Goal: Transaction & Acquisition: Purchase product/service

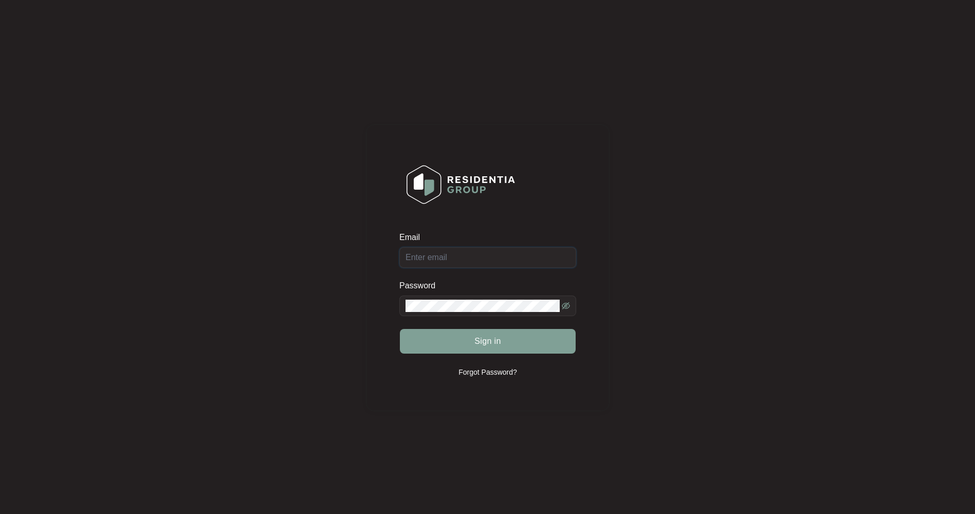
type input "[EMAIL_ADDRESS][DOMAIN_NAME]"
click at [467, 337] on button "Sign in" at bounding box center [488, 341] width 176 height 25
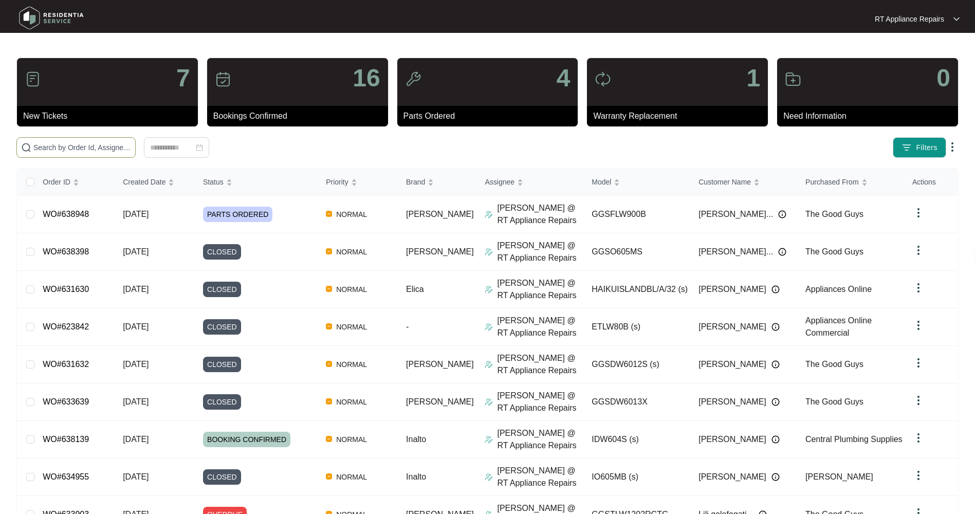
click at [80, 147] on input "text" at bounding box center [82, 147] width 98 height 11
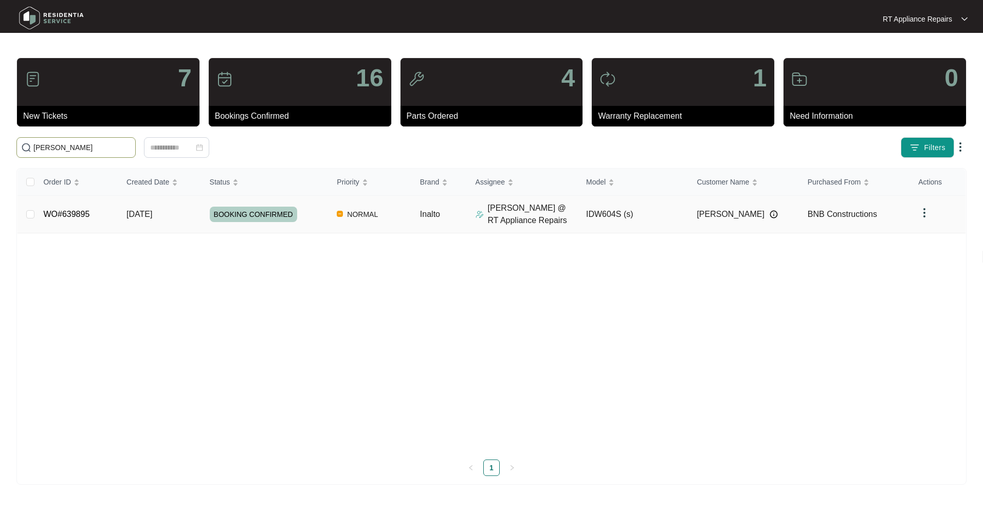
type input "[PERSON_NAME]"
click at [241, 208] on span "BOOKING CONFIRMED" at bounding box center [253, 214] width 87 height 15
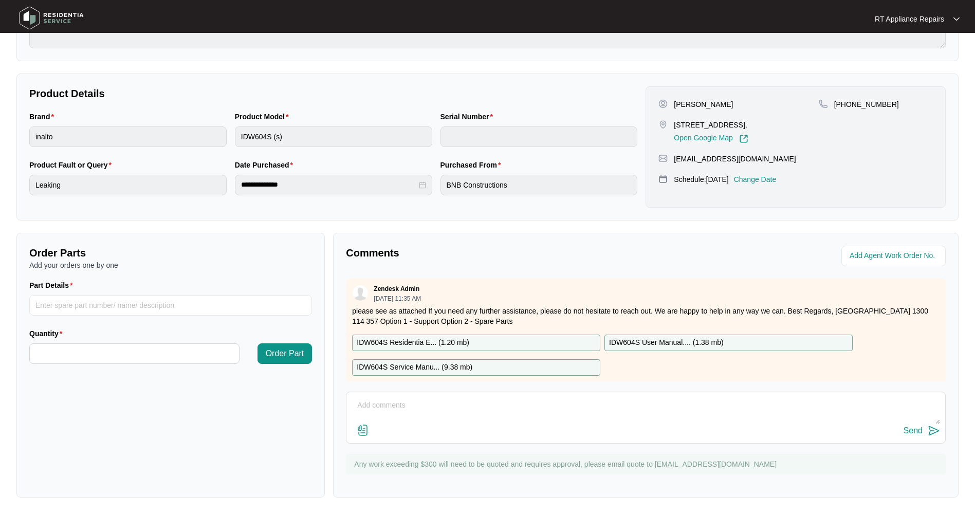
scroll to position [168, 0]
click at [677, 342] on p "IDW604S User Manual.... ( 1.38 mb )" at bounding box center [666, 342] width 115 height 11
click at [126, 302] on input "Part Details" at bounding box center [170, 305] width 283 height 21
type input "1 x Loc 202, SP13044 Inner Door Assy"
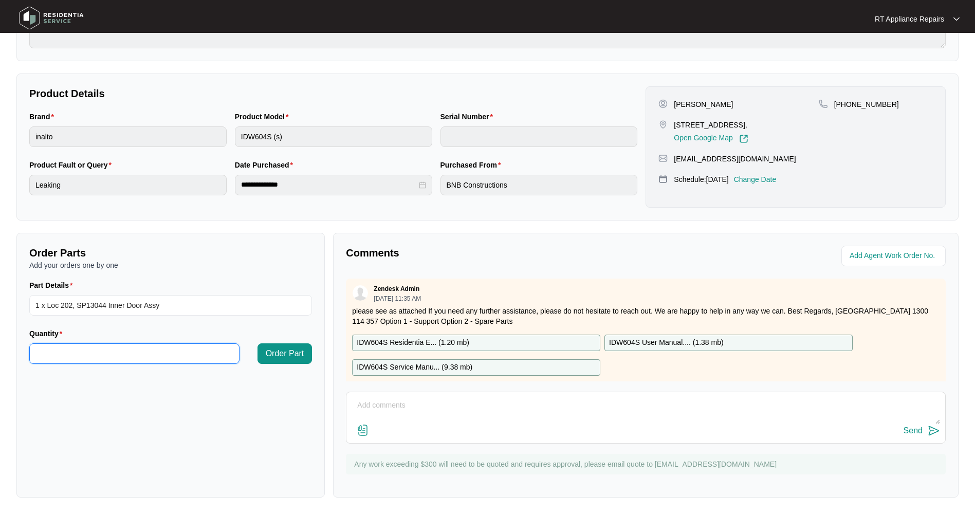
click at [132, 355] on input "Quantity" at bounding box center [134, 354] width 209 height 20
type input "*"
click at [289, 353] on span "Order Part" at bounding box center [285, 353] width 39 height 12
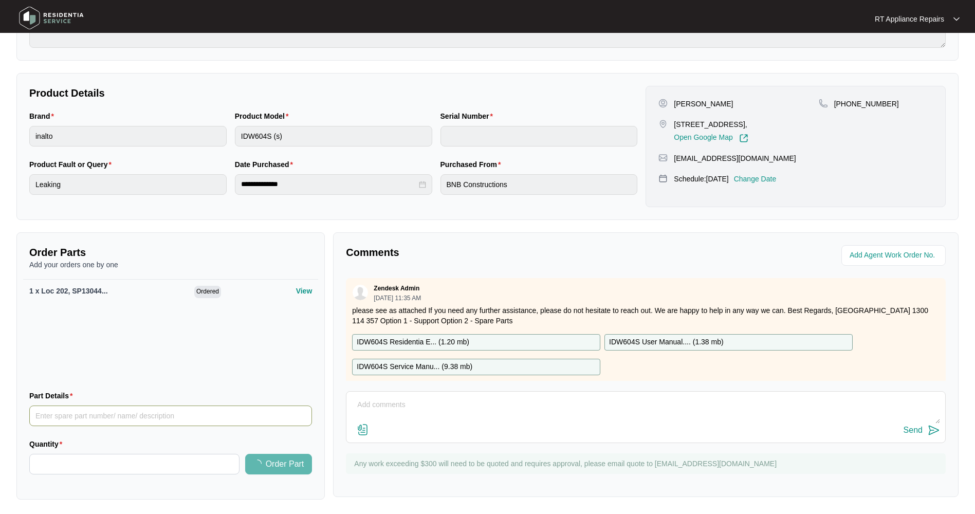
click at [68, 413] on input "Part Details" at bounding box center [170, 416] width 283 height 21
type input "1 x Loc 315, SP10370 Sealing Strip"
click at [56, 464] on input "Quantity" at bounding box center [134, 464] width 209 height 20
type input "*"
click at [290, 462] on span "Order Part" at bounding box center [285, 464] width 39 height 12
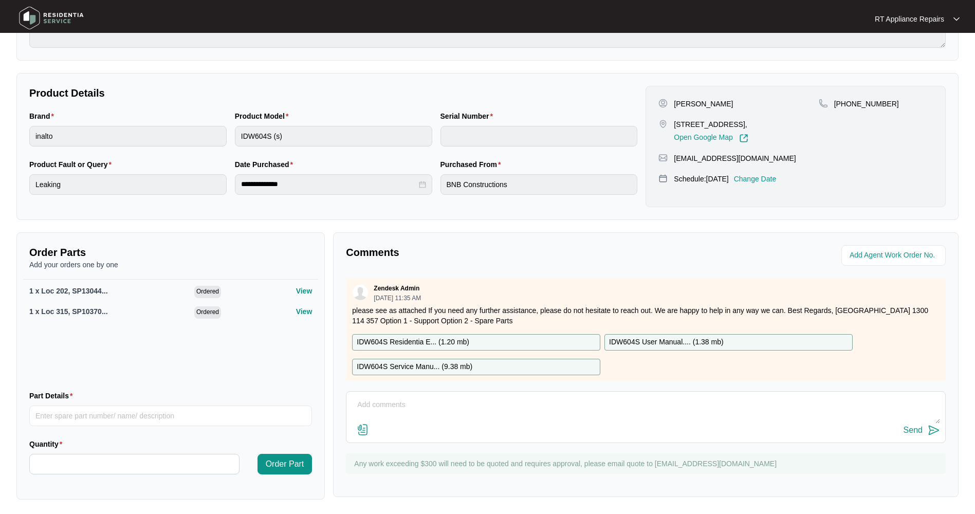
click at [475, 402] on textarea at bounding box center [646, 410] width 589 height 27
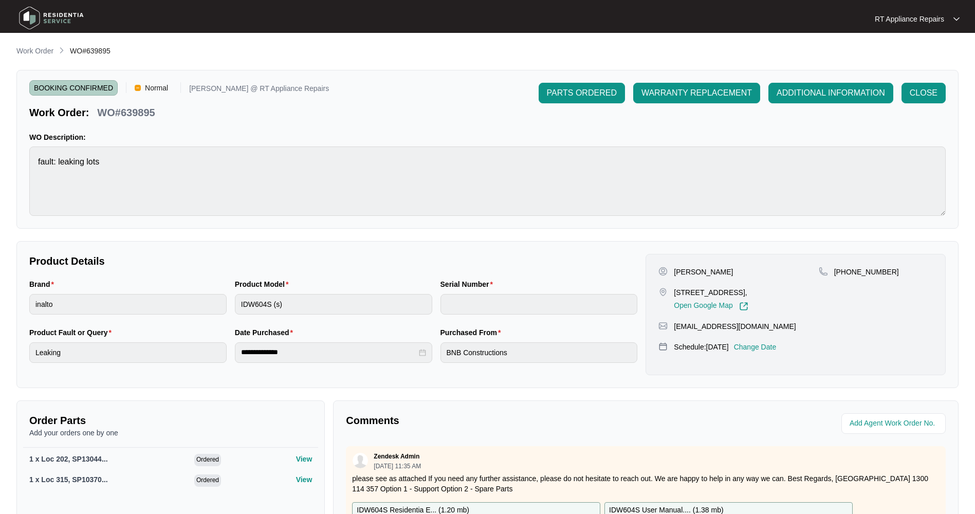
drag, startPoint x: 584, startPoint y: 96, endPoint x: 542, endPoint y: 107, distance: 43.3
click at [584, 96] on span "PARTS ORDERED" at bounding box center [582, 93] width 70 height 12
click at [916, 22] on p "RT Appliance Repairs" at bounding box center [909, 19] width 69 height 10
click at [42, 22] on img at bounding box center [51, 18] width 72 height 31
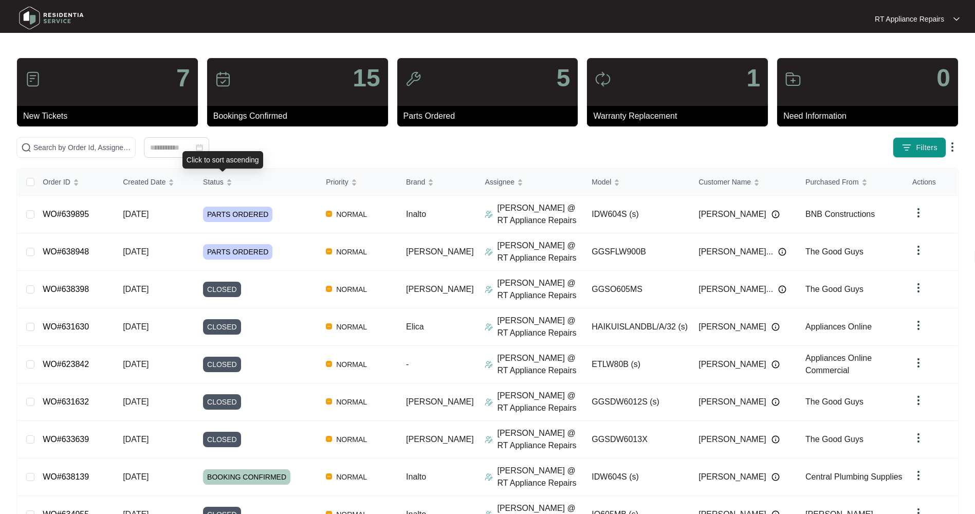
click at [224, 182] on span "Status" at bounding box center [213, 181] width 21 height 11
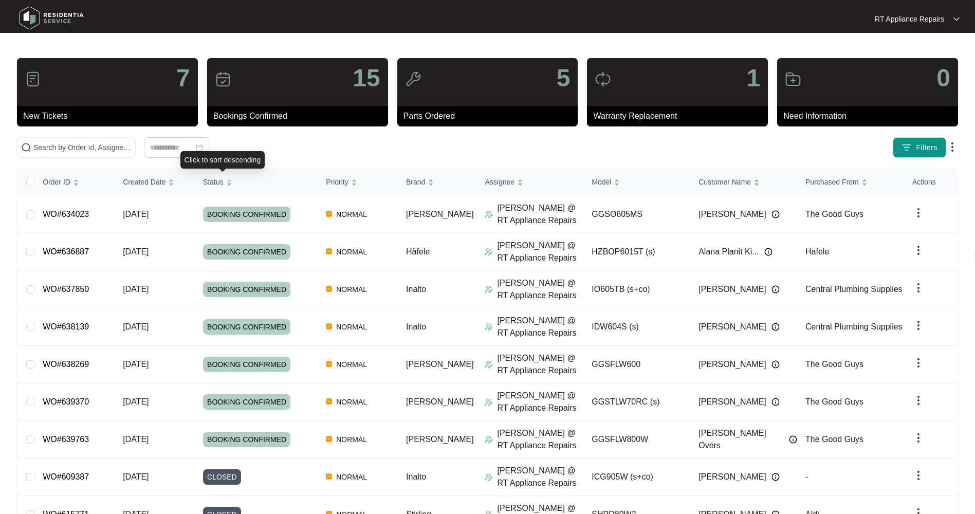
click at [224, 182] on span "Status" at bounding box center [213, 181] width 21 height 11
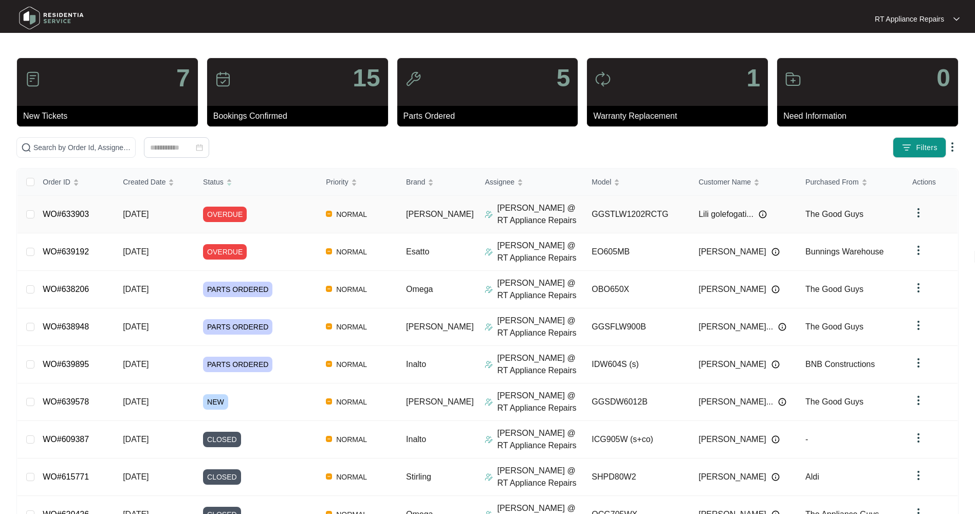
click at [147, 210] on span "[DATE]" at bounding box center [136, 214] width 26 height 9
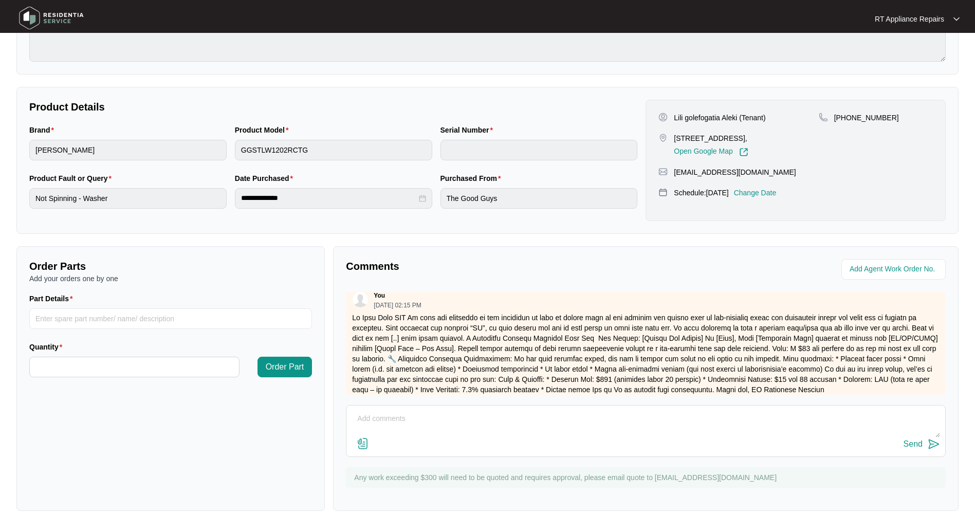
scroll to position [9, 0]
click at [609, 416] on textarea at bounding box center [646, 424] width 589 height 27
type textarea "We have had no reply from this customer to date. Do we cancel this job? Regards…"
click at [934, 444] on img at bounding box center [934, 444] width 12 height 12
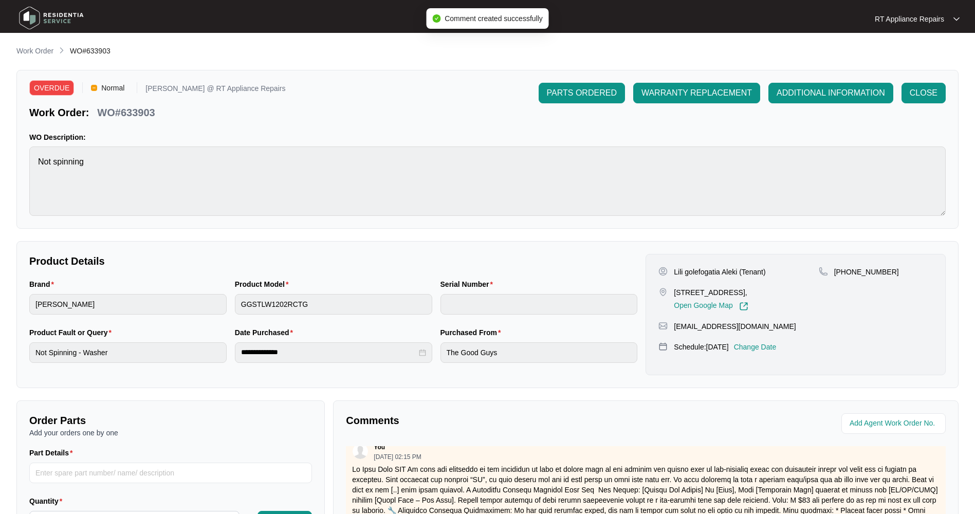
click at [817, 94] on span "ADDITIONAL INFORMATION" at bounding box center [831, 93] width 108 height 12
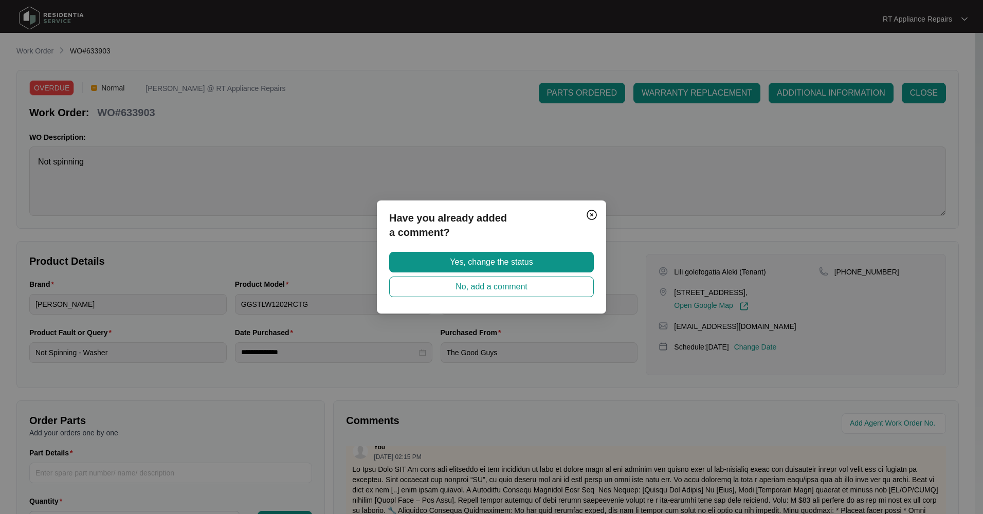
click at [459, 257] on span "Yes, change the status" at bounding box center [491, 262] width 83 height 12
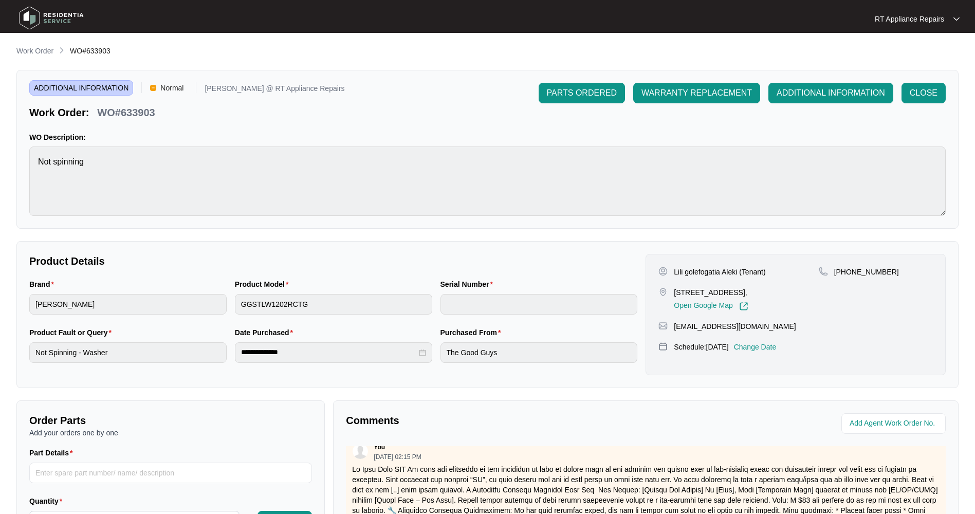
click at [910, 20] on p "RT Appliance Repairs" at bounding box center [909, 19] width 69 height 10
click at [57, 17] on img at bounding box center [51, 18] width 72 height 31
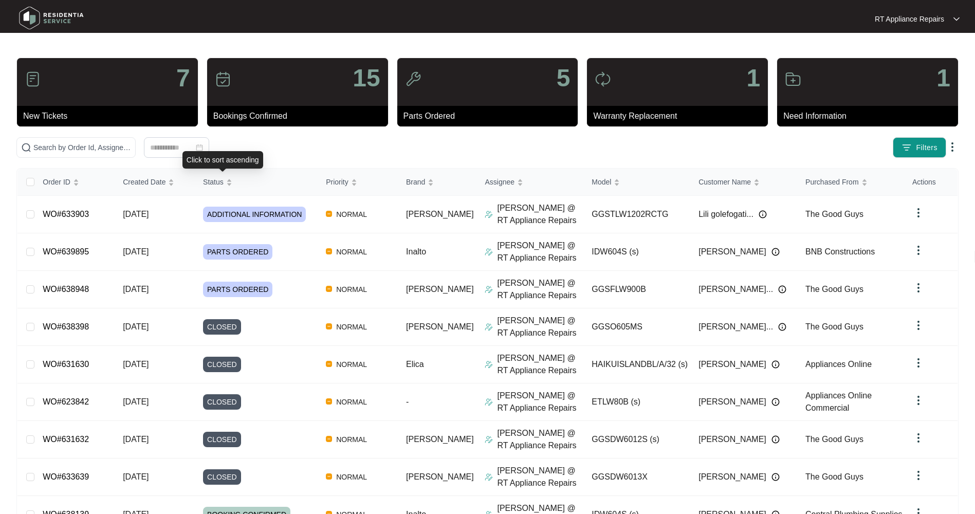
click at [222, 181] on span "Status" at bounding box center [213, 181] width 21 height 11
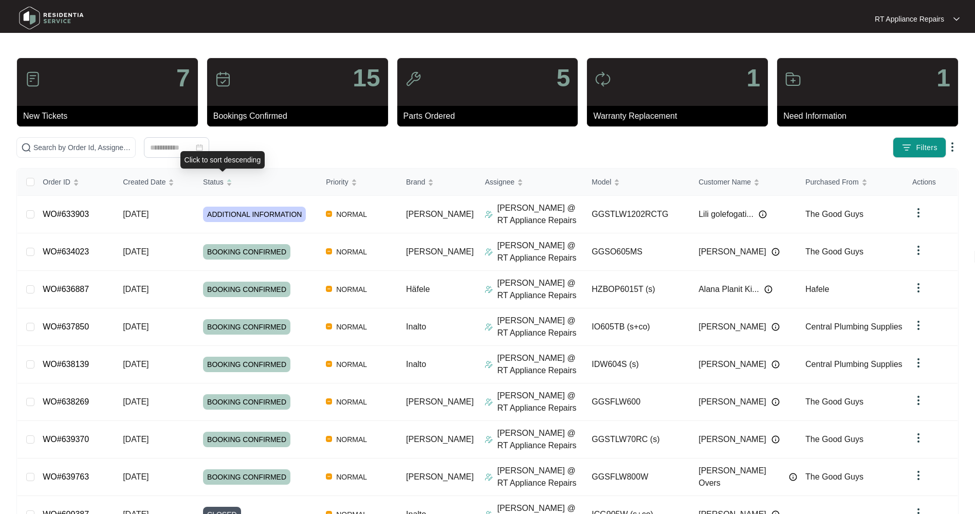
click at [222, 181] on span "Status" at bounding box center [213, 181] width 21 height 11
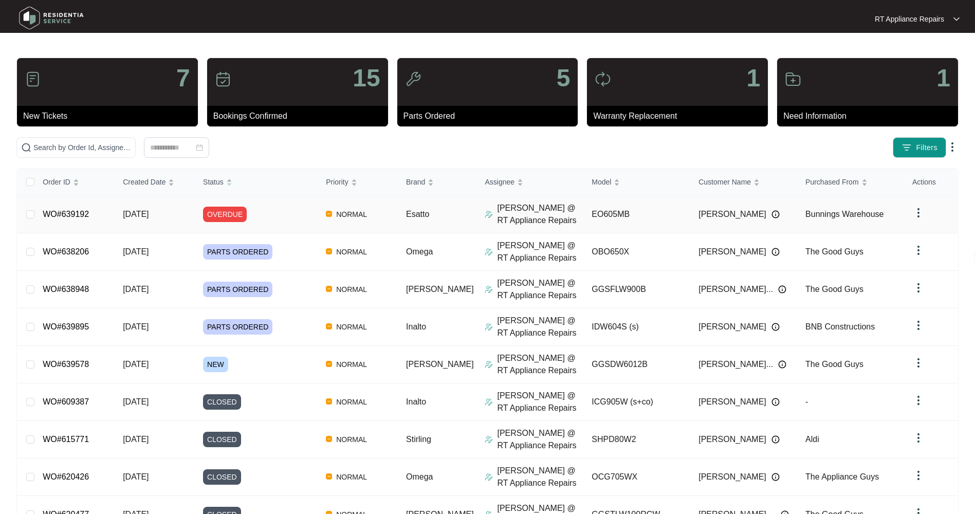
click at [173, 211] on td "[DATE]" at bounding box center [155, 215] width 80 height 38
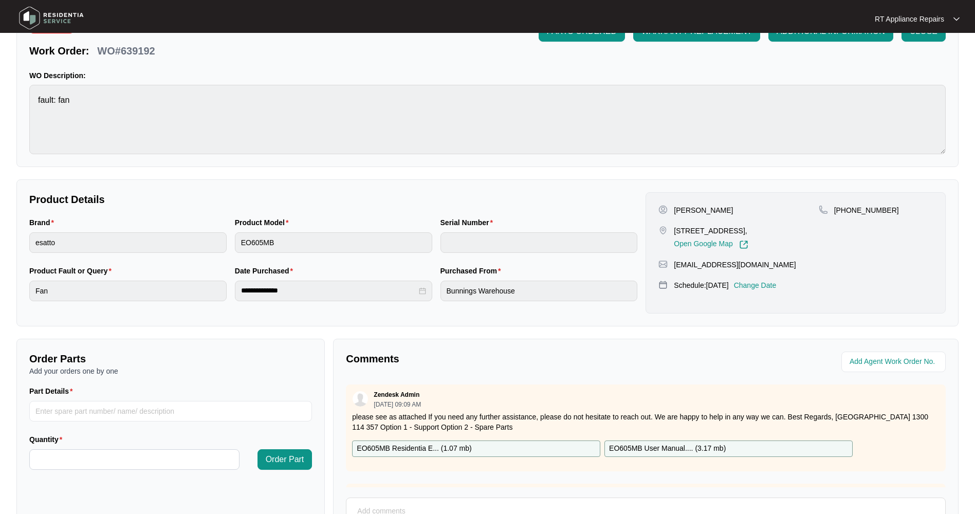
scroll to position [103, 0]
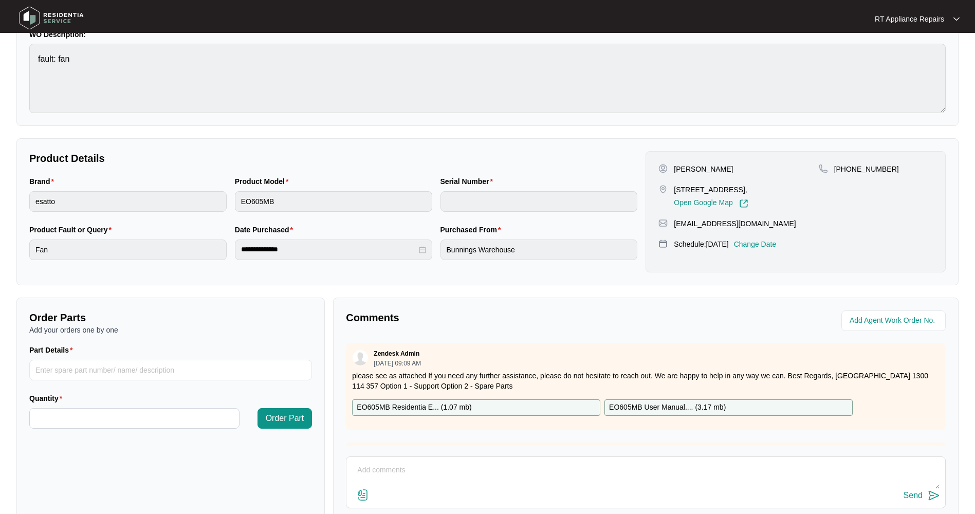
click at [768, 244] on p "Change Date" at bounding box center [755, 244] width 43 height 10
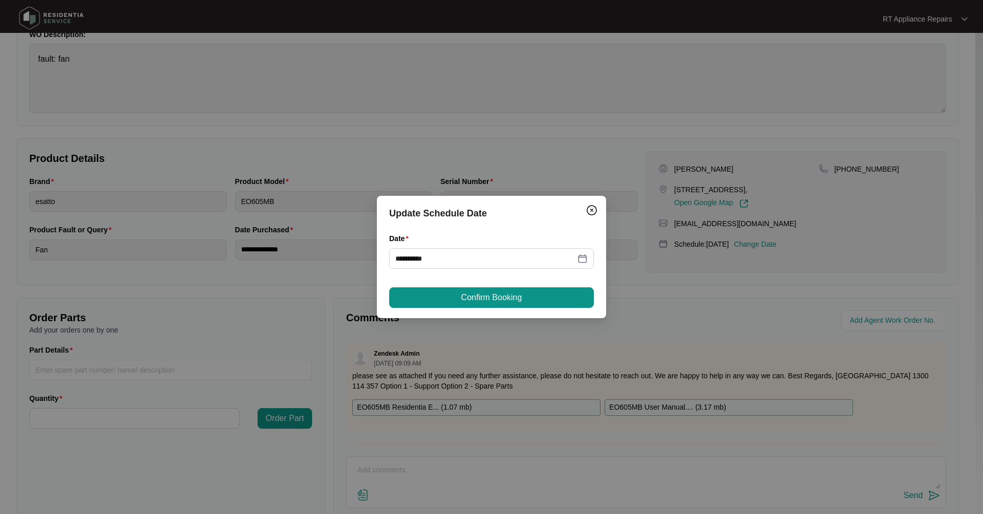
click at [298, 128] on div "**********" at bounding box center [491, 257] width 983 height 514
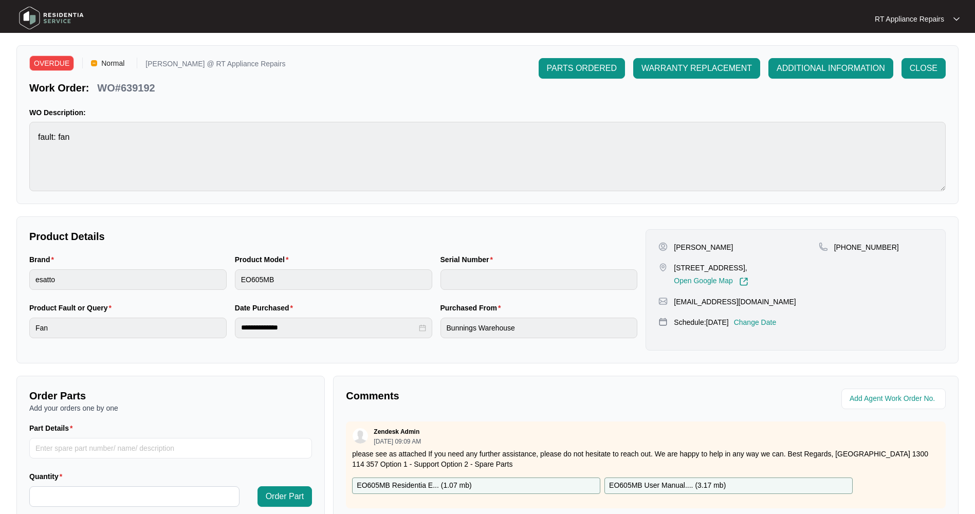
scroll to position [0, 0]
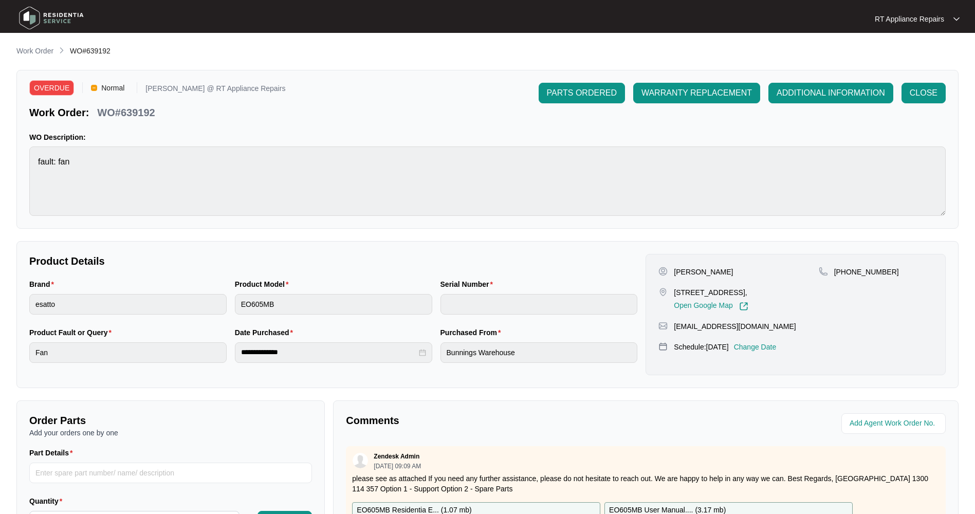
click at [762, 348] on p "Change Date" at bounding box center [755, 347] width 43 height 10
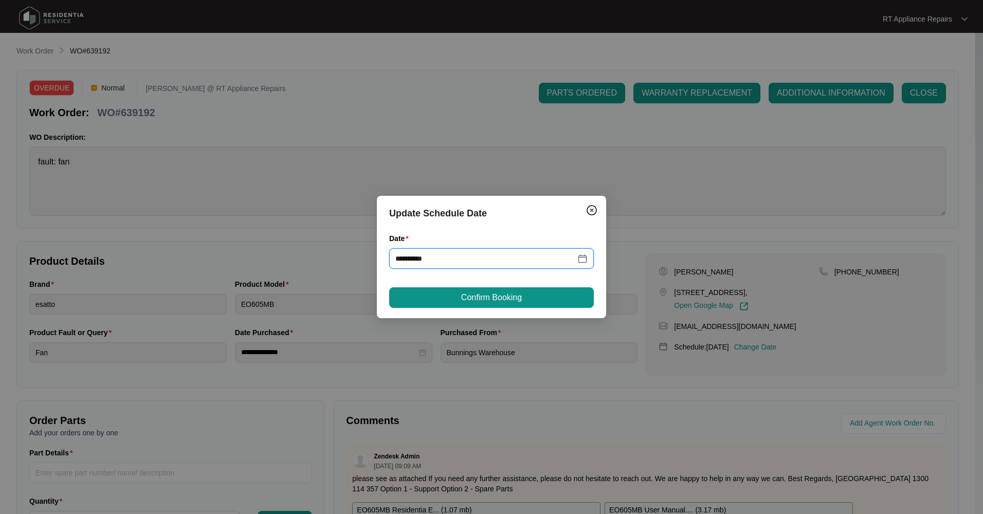
click at [490, 254] on input "**********" at bounding box center [485, 258] width 180 height 11
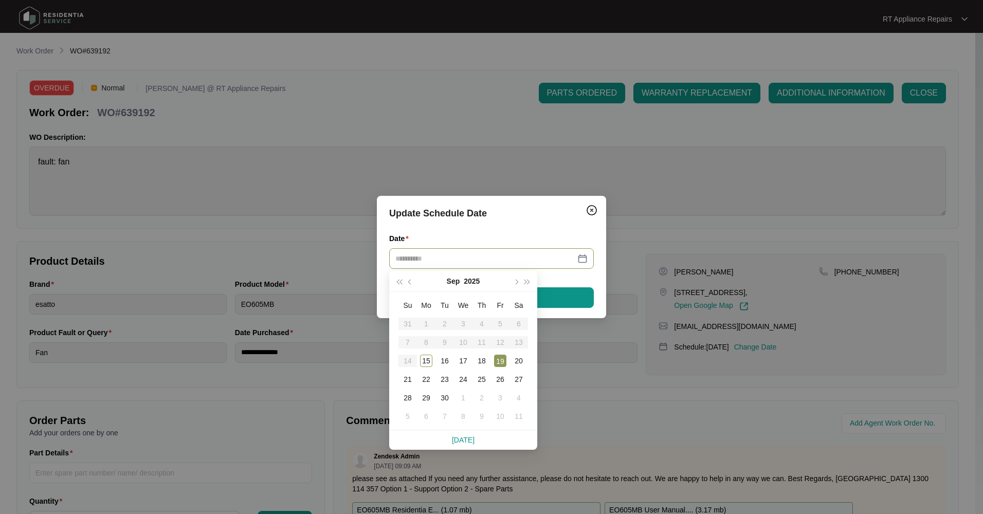
click at [501, 361] on div "19" at bounding box center [500, 361] width 12 height 12
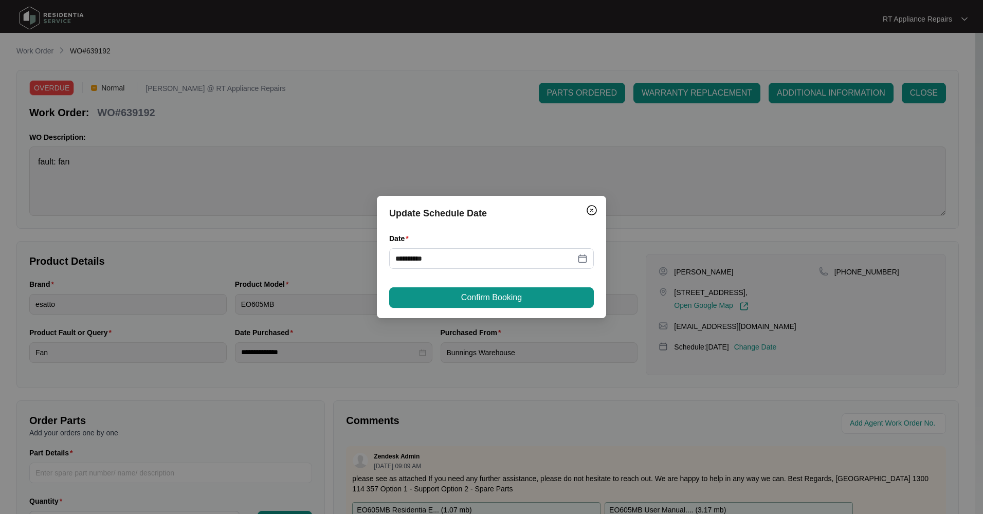
click at [483, 295] on span "Confirm Booking" at bounding box center [491, 297] width 61 height 12
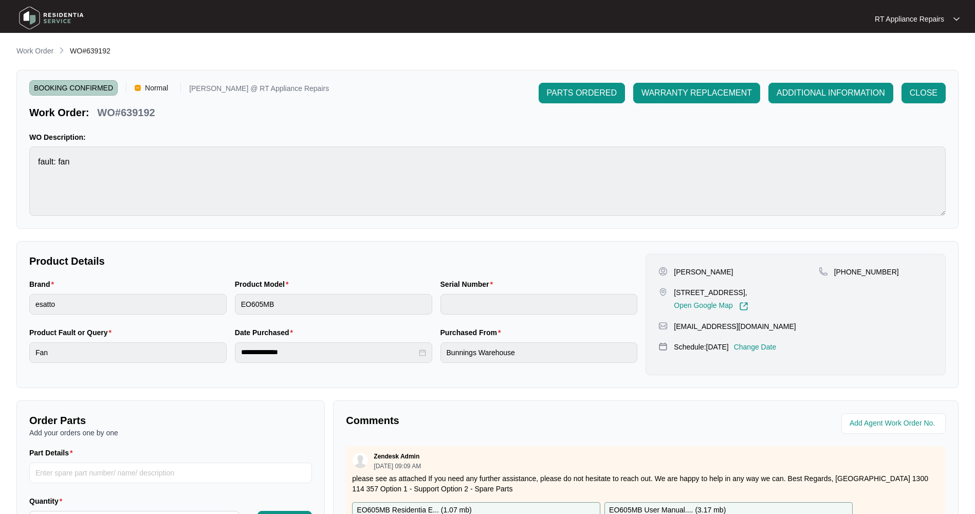
click at [911, 19] on p "RT Appliance Repairs" at bounding box center [909, 19] width 69 height 10
click at [60, 16] on img at bounding box center [51, 18] width 72 height 31
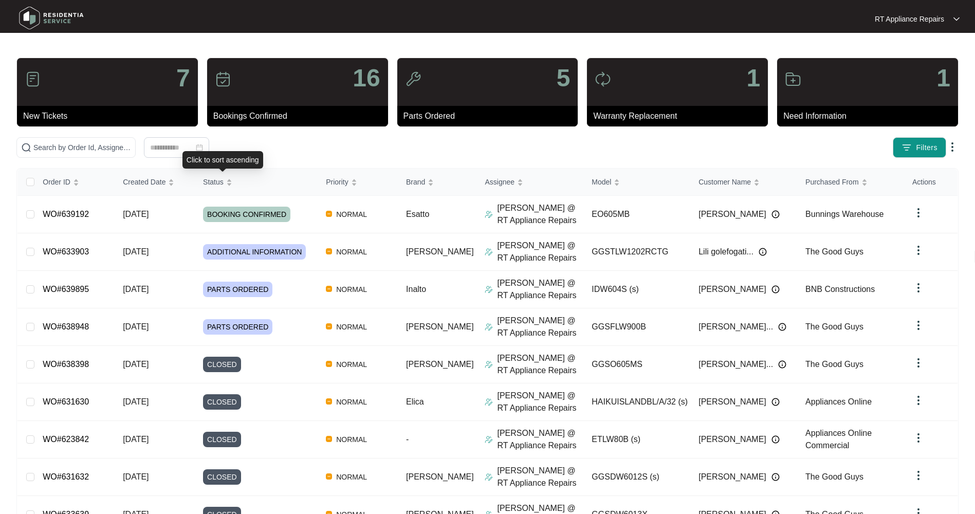
click at [213, 186] on span "Status" at bounding box center [213, 181] width 21 height 11
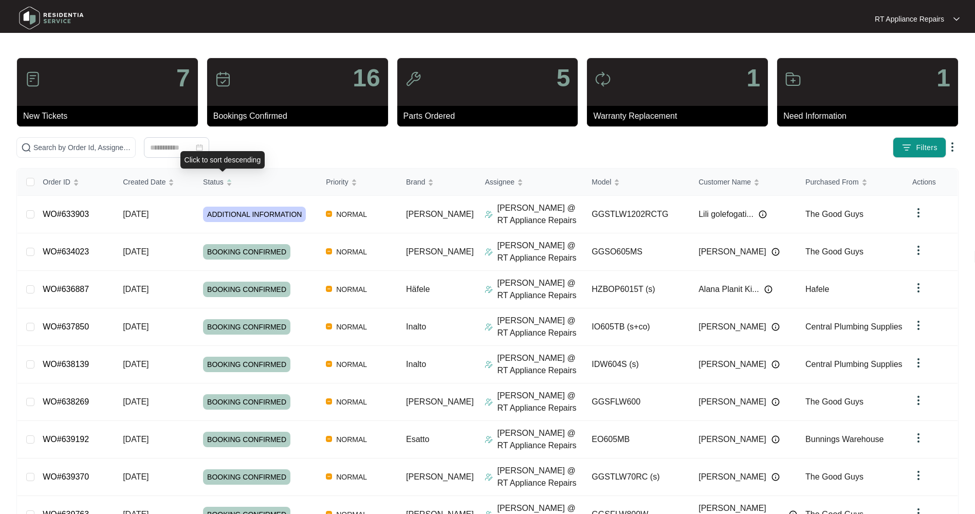
click at [213, 186] on span "Status" at bounding box center [213, 181] width 21 height 11
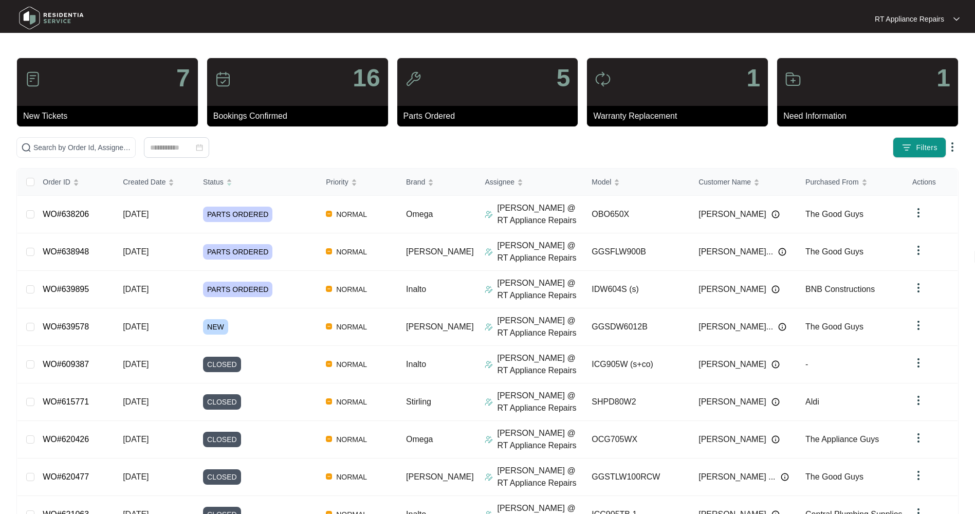
click at [941, 21] on p "RT Appliance Repairs" at bounding box center [909, 19] width 69 height 10
click at [918, 52] on p "Log Out" at bounding box center [926, 54] width 52 height 10
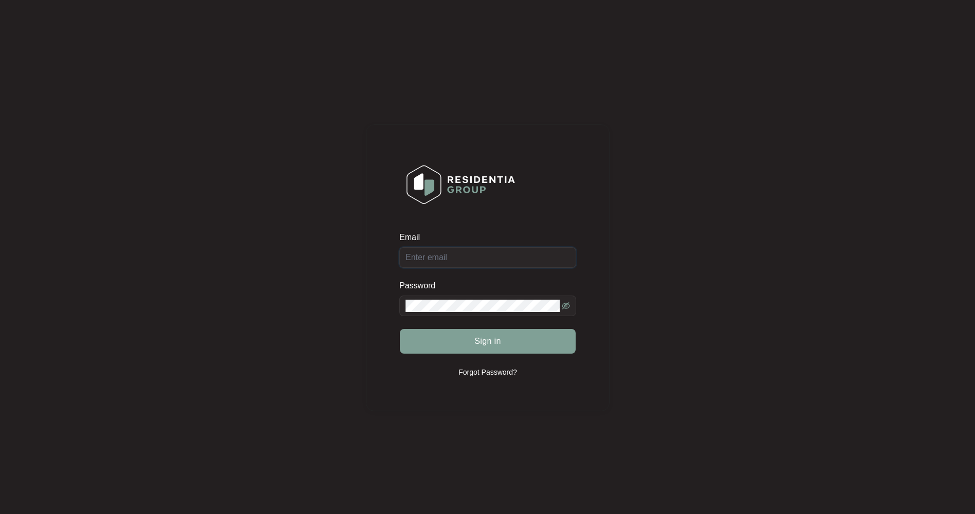
type input "[EMAIL_ADDRESS][DOMAIN_NAME]"
click at [492, 343] on span "Sign in" at bounding box center [487, 341] width 27 height 12
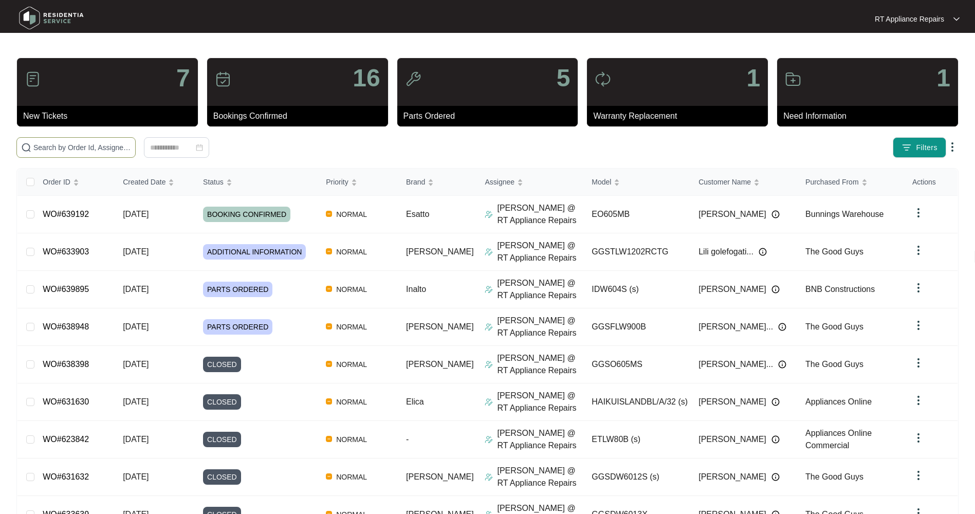
click at [69, 148] on input "text" at bounding box center [82, 147] width 98 height 11
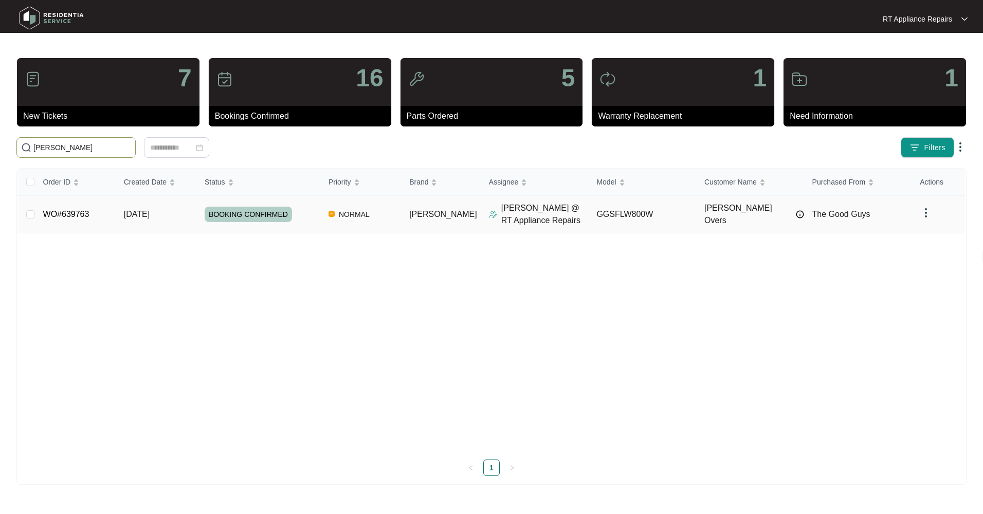
type input "[PERSON_NAME]"
click at [144, 212] on span "[DATE]" at bounding box center [137, 214] width 26 height 9
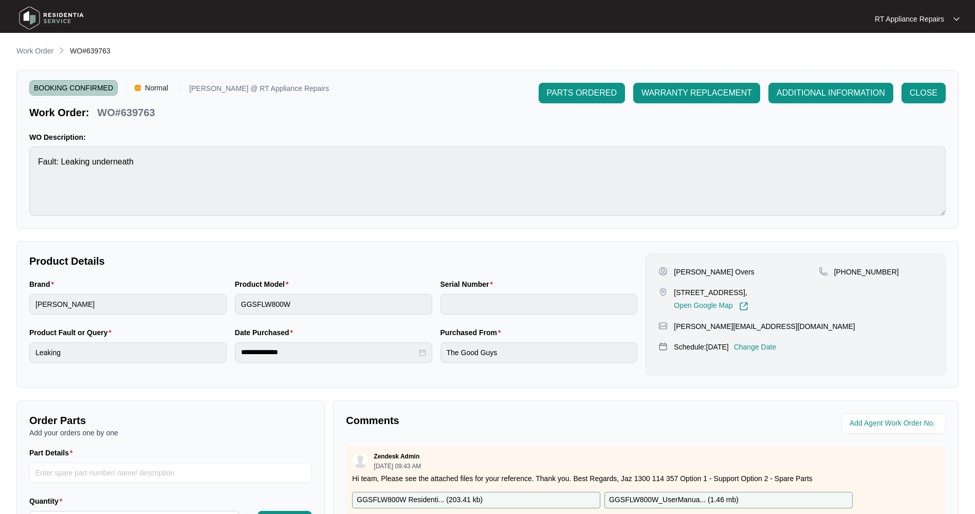
scroll to position [103, 0]
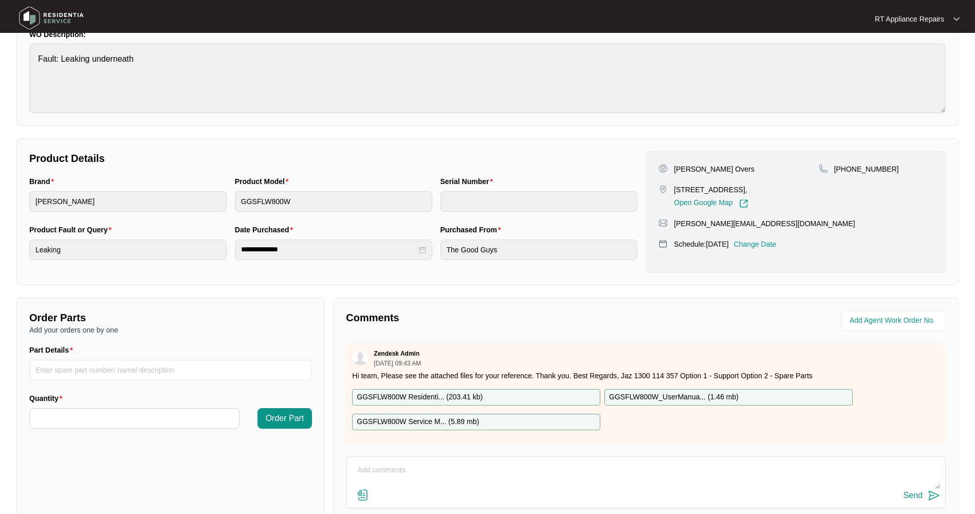
click at [408, 462] on textarea at bounding box center [646, 475] width 589 height 27
paste textarea "[PERSON_NAME] Washing Machine M: GGSFLW800W S: 540S5385001A1175U00105"
click at [416, 474] on textarea "[PERSON_NAME] Washing Machine M: GGSFLW800W S: 540S5385001A1175U00105" at bounding box center [646, 475] width 589 height 27
drag, startPoint x: 416, startPoint y: 474, endPoint x: 389, endPoint y: 478, distance: 27.5
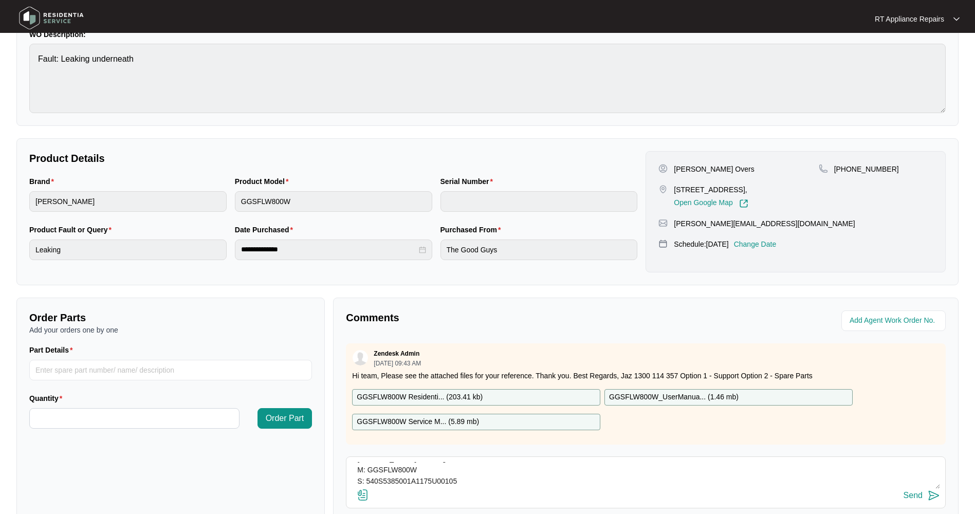
click at [389, 478] on textarea "[PERSON_NAME] Washing Machine M: GGSFLW800W S: 540S5385001A1175U00105" at bounding box center [646, 475] width 589 height 27
click at [382, 482] on textarea "[PERSON_NAME] Washing Machine M: GGSFLW800W S: 540S5385001A1175U00105" at bounding box center [646, 475] width 589 height 27
paste textarea "[DATE] 14:30 - 15:30 Tested washer and inspected for a leak but all inner hoses…"
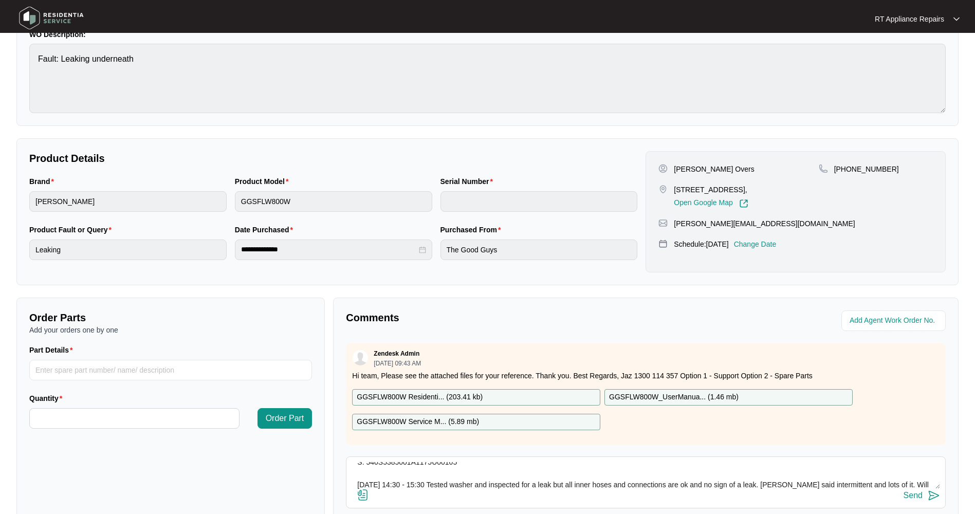
scroll to position [53, 0]
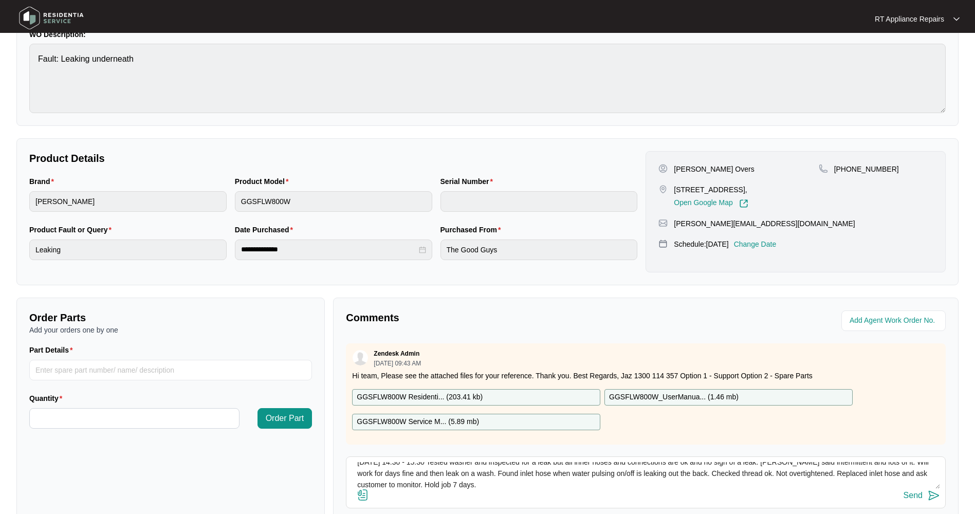
type textarea "[PERSON_NAME] Washing Machine M: GGSFLW800W S: 540S5385001A1175U00105 [DATE] 14…"
click at [934, 496] on img at bounding box center [934, 495] width 12 height 12
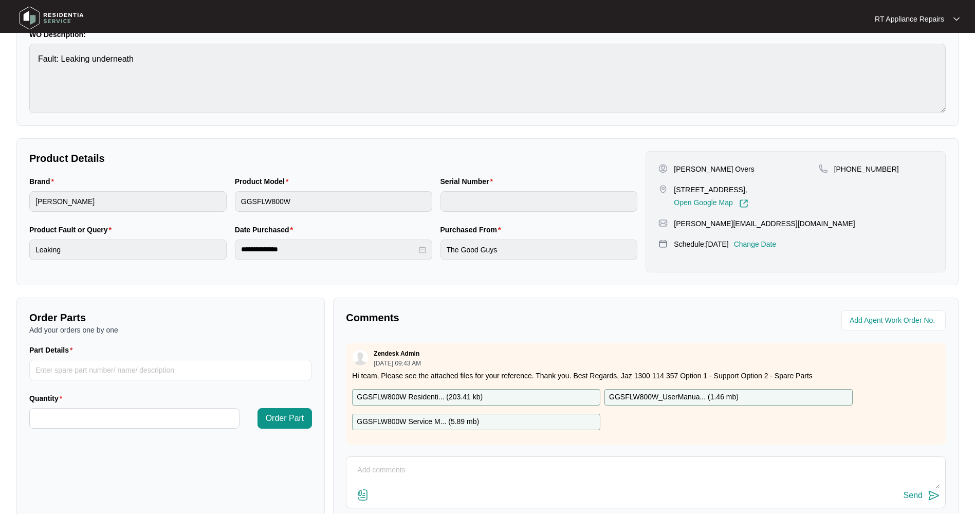
scroll to position [0, 0]
click at [73, 363] on input "Part Details" at bounding box center [170, 370] width 283 height 21
type input "1 x Inlet Hose"
click at [80, 416] on input "Quantity" at bounding box center [134, 419] width 209 height 20
type input "*"
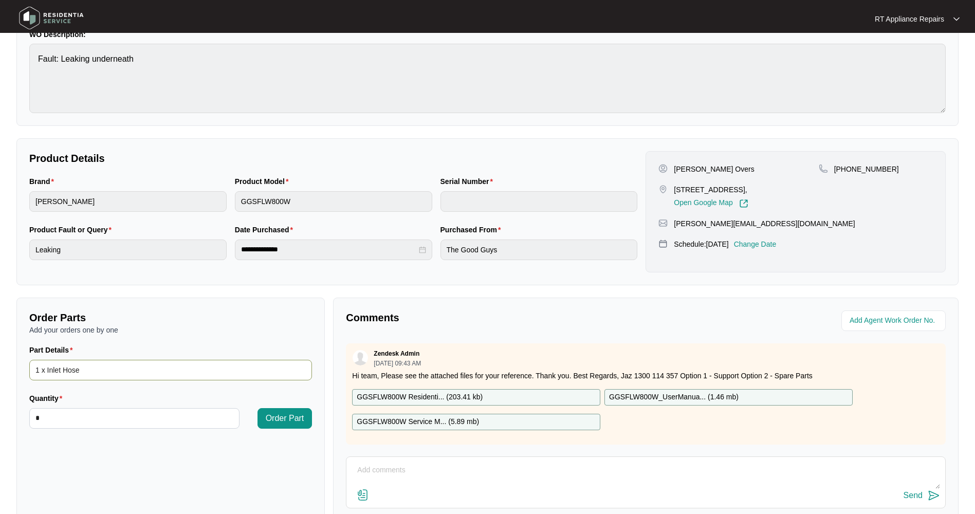
click at [44, 371] on input "1 x Inlet Hose" at bounding box center [170, 370] width 283 height 21
type input "1 x Water Inlet Hose"
click at [281, 416] on span "Order Part" at bounding box center [285, 418] width 39 height 12
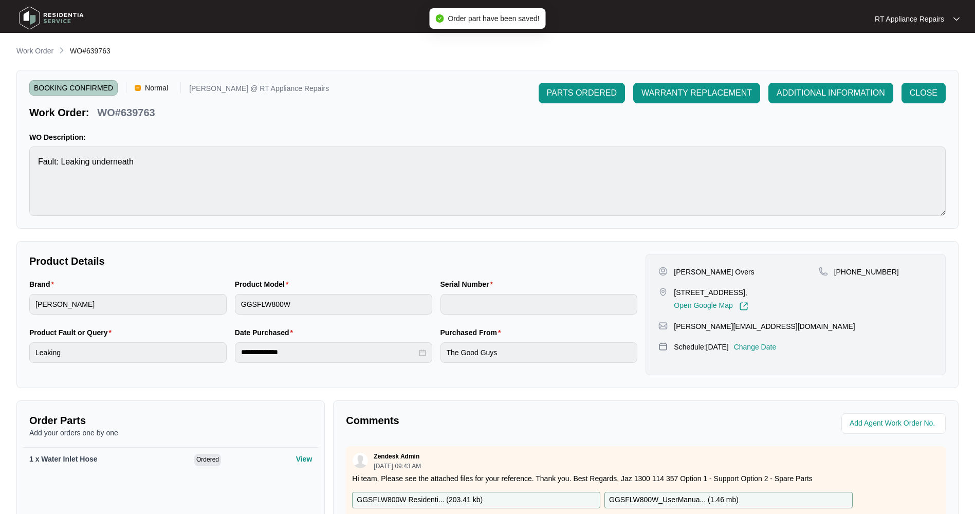
click at [560, 95] on span "PARTS ORDERED" at bounding box center [582, 93] width 70 height 12
drag, startPoint x: 575, startPoint y: 96, endPoint x: 567, endPoint y: 100, distance: 8.7
